Goal: Find specific page/section: Find specific page/section

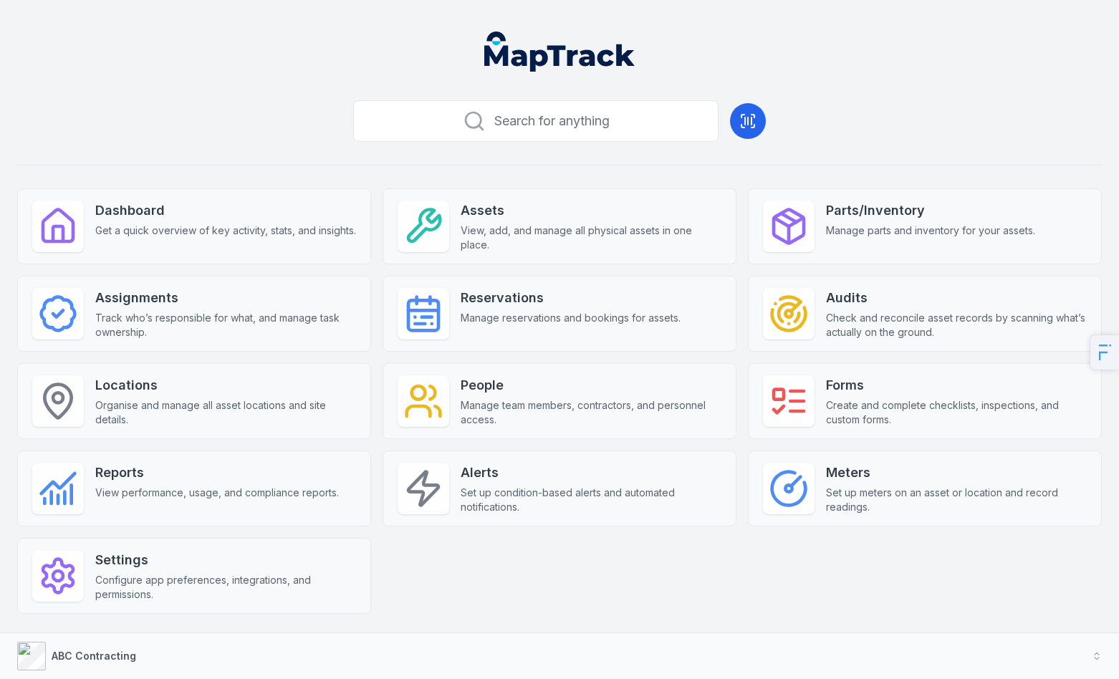
click at [1038, 121] on div "Search for anything Dashboard Get a quick overview of key activity, stats, and …" at bounding box center [559, 377] width 1084 height 565
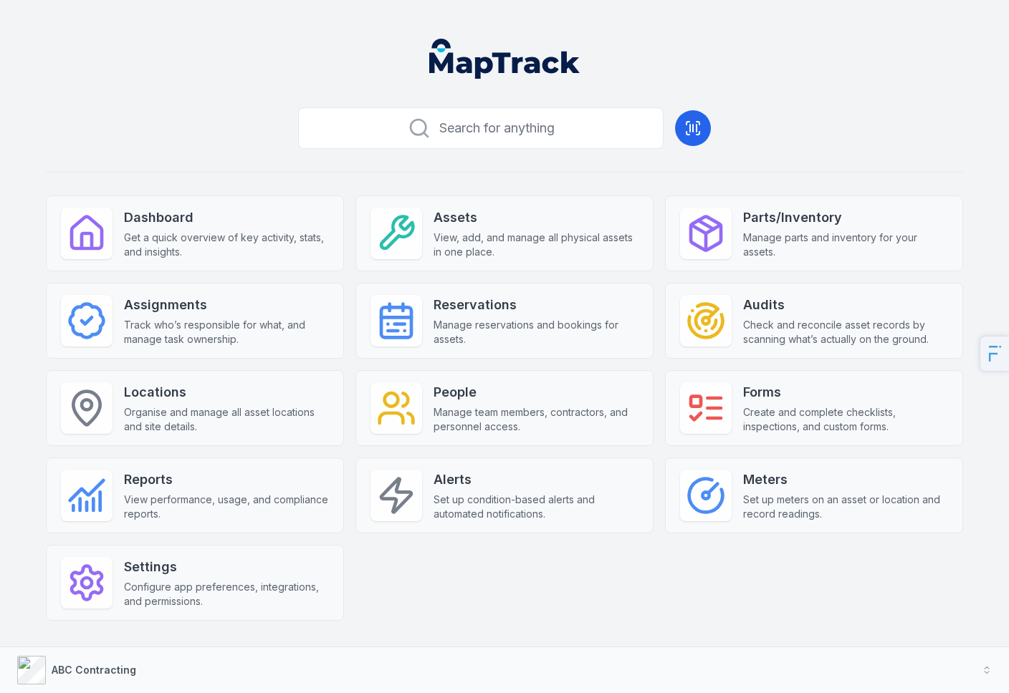
click at [865, 86] on header at bounding box center [504, 64] width 974 height 74
click at [953, 66] on header at bounding box center [504, 64] width 974 height 74
click at [896, 75] on header at bounding box center [504, 64] width 974 height 74
click at [521, 218] on strong "Assets" at bounding box center [535, 218] width 205 height 20
